Goal: Information Seeking & Learning: Learn about a topic

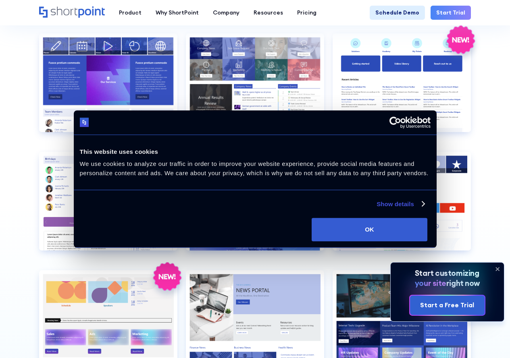
scroll to position [1371, 0]
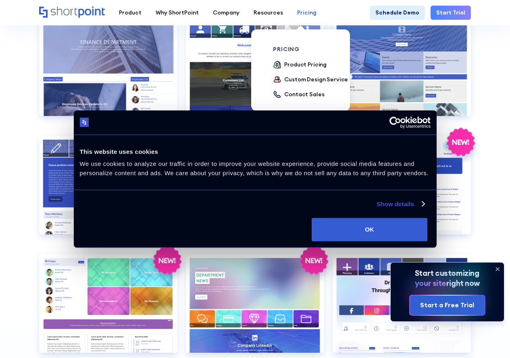
click at [300, 15] on div "Pricing" at bounding box center [306, 12] width 19 height 8
click at [308, 61] on div "Product Pricing" at bounding box center [305, 64] width 42 height 8
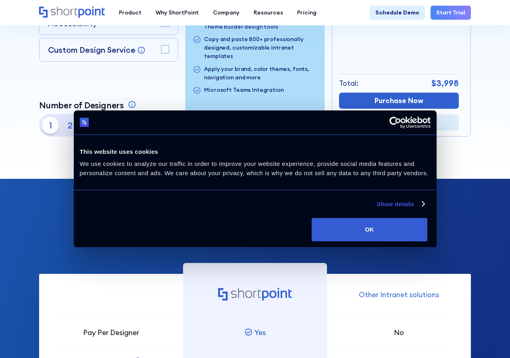
scroll to position [161, 0]
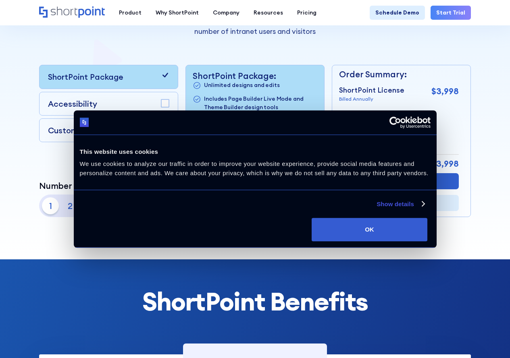
click at [71, 201] on p "2" at bounding box center [70, 206] width 17 height 17
click at [88, 200] on p "3" at bounding box center [89, 206] width 17 height 17
click at [51, 202] on p "1" at bounding box center [50, 206] width 17 height 17
click at [77, 206] on p "2" at bounding box center [70, 206] width 17 height 17
click at [89, 208] on p "3" at bounding box center [89, 206] width 17 height 17
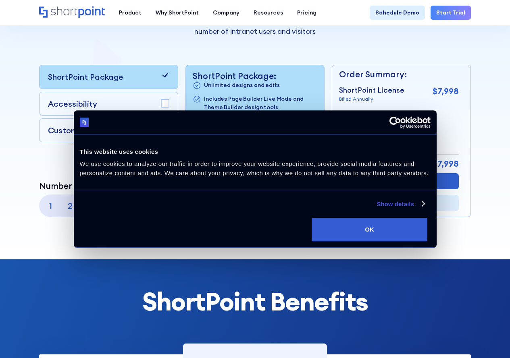
click at [55, 199] on p "1" at bounding box center [50, 206] width 17 height 17
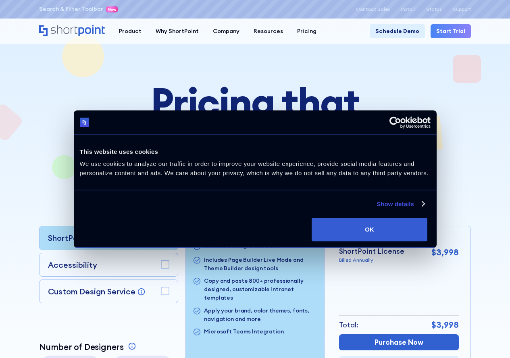
scroll to position [81, 0]
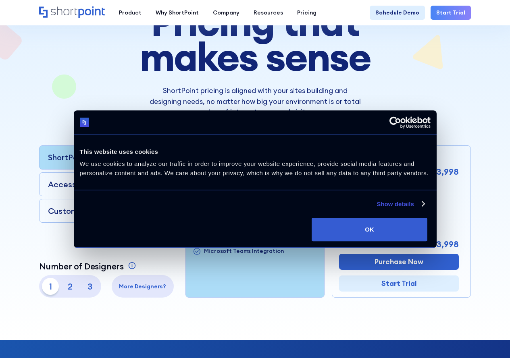
click at [146, 183] on div "Accessibility" at bounding box center [108, 185] width 121 height 12
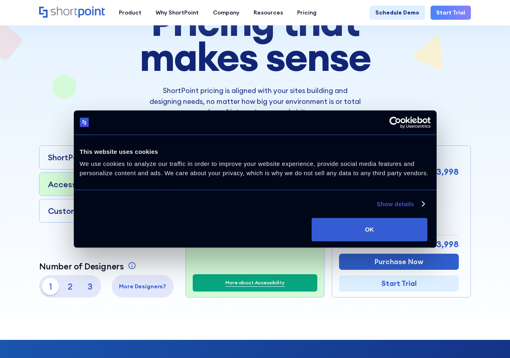
click at [162, 181] on rect at bounding box center [165, 184] width 8 height 8
click at [168, 211] on rect at bounding box center [165, 211] width 8 height 8
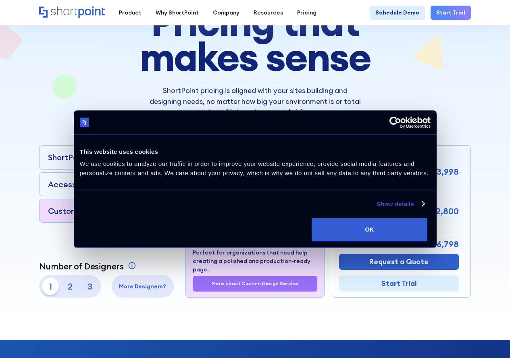
click at [166, 210] on rect at bounding box center [165, 211] width 8 height 8
click at [166, 183] on rect at bounding box center [165, 184] width 8 height 8
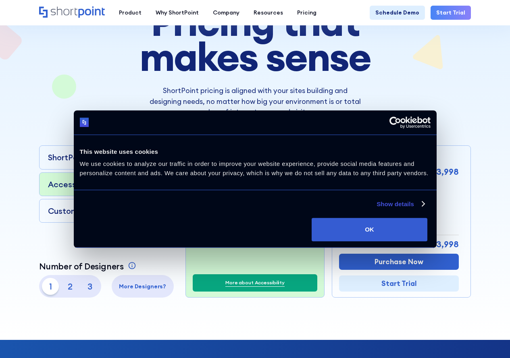
click at [169, 157] on icon at bounding box center [165, 156] width 8 height 8
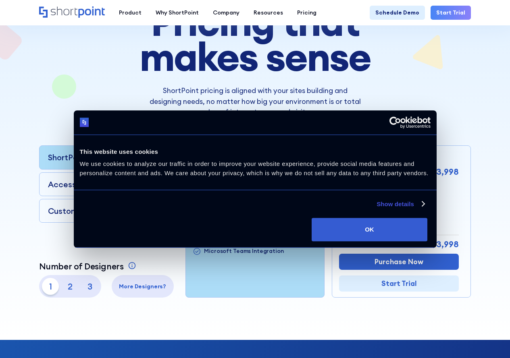
click at [163, 157] on icon at bounding box center [165, 156] width 8 height 8
click at [165, 188] on rect at bounding box center [165, 184] width 8 height 8
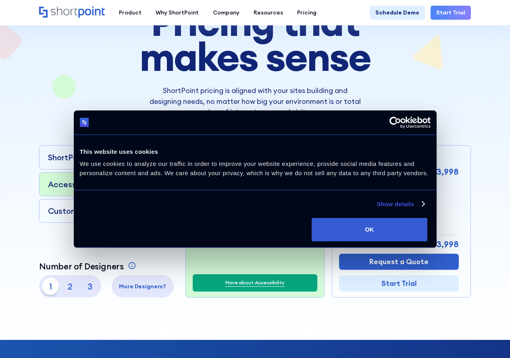
click at [166, 190] on div "Accessibility" at bounding box center [108, 185] width 139 height 24
click at [165, 185] on icon at bounding box center [166, 184] width 6 height 4
